Goal: Task Accomplishment & Management: Manage account settings

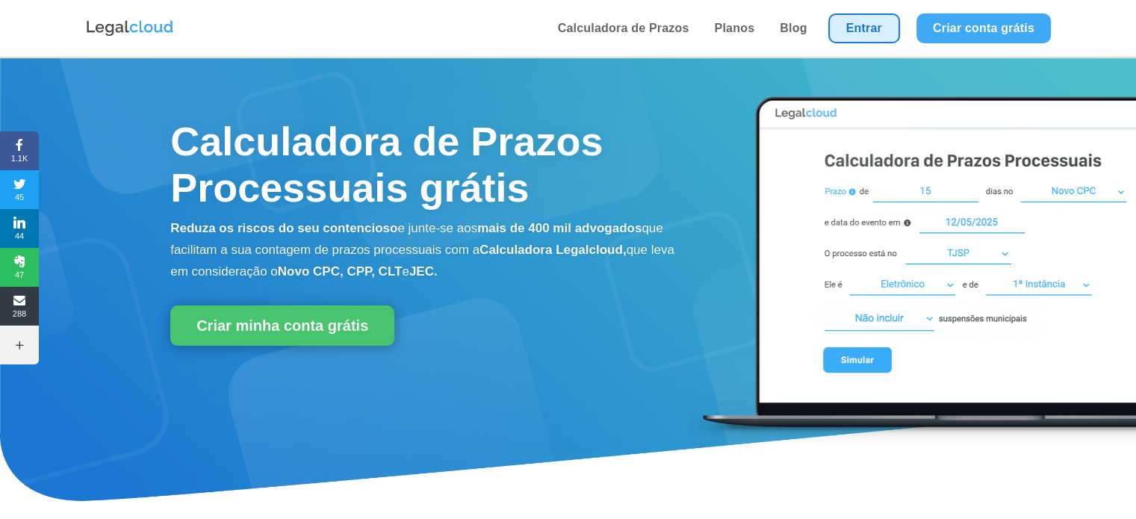
click at [855, 28] on link "Entrar" at bounding box center [864, 28] width 72 height 30
click at [864, 26] on link "Entrar" at bounding box center [864, 28] width 72 height 30
click at [876, 32] on link "Entrar" at bounding box center [864, 28] width 72 height 30
